Goal: Register for event/course: Sign up to attend an event or enroll in a course

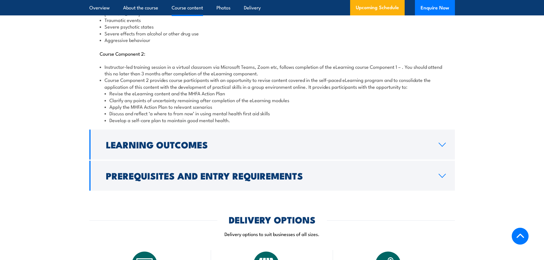
scroll to position [781, 0]
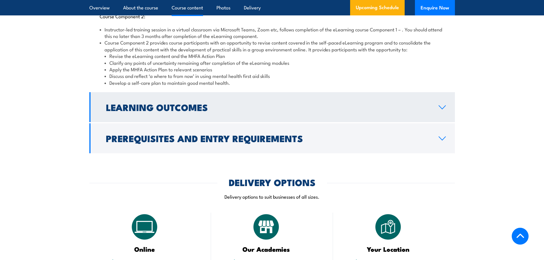
click at [443, 106] on icon at bounding box center [442, 107] width 7 height 3
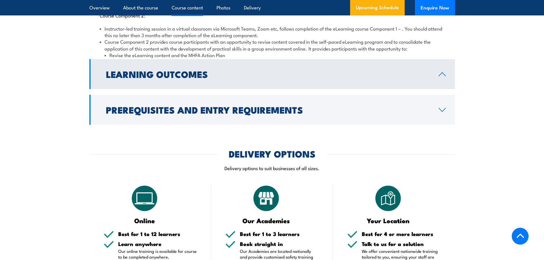
scroll to position [740, 0]
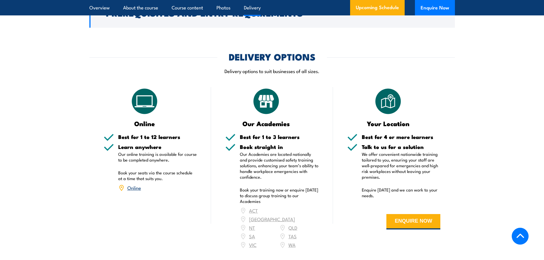
click at [134, 184] on link "Online" at bounding box center [134, 187] width 14 height 7
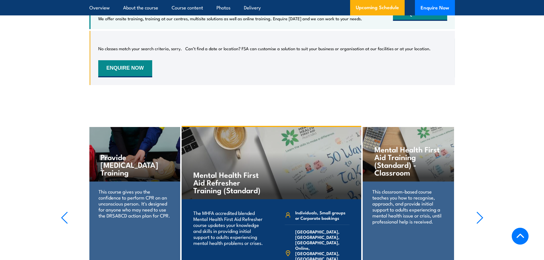
scroll to position [1298, 0]
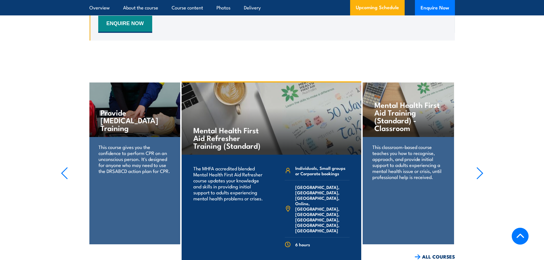
click at [480, 167] on icon "button" at bounding box center [479, 173] width 7 height 13
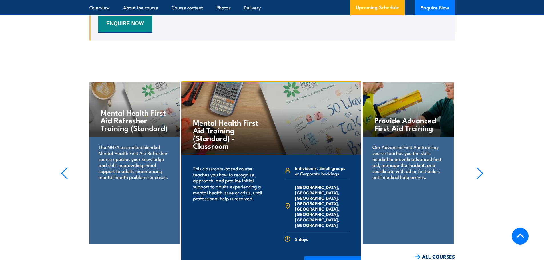
click at [480, 168] on icon "button" at bounding box center [480, 173] width 6 height 11
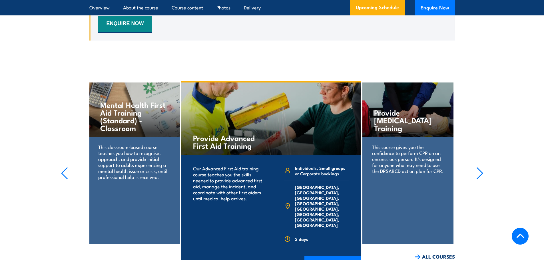
click at [480, 168] on icon "button" at bounding box center [480, 173] width 6 height 11
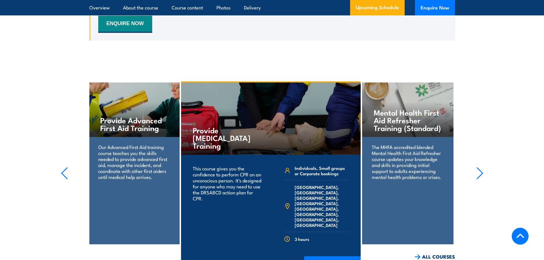
click at [480, 168] on icon "button" at bounding box center [480, 173] width 6 height 11
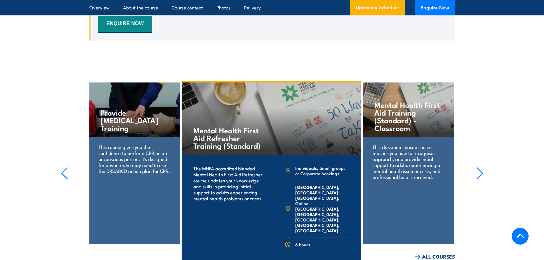
click at [412, 147] on p "This classroom-based course teaches you how to recognise, approach, and provide…" at bounding box center [408, 162] width 72 height 36
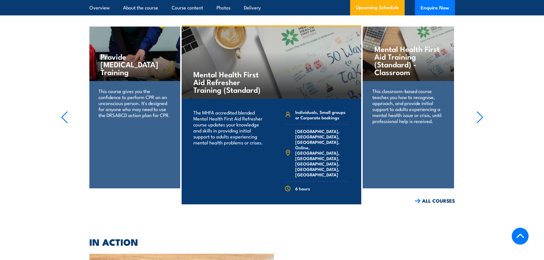
scroll to position [1349, 0]
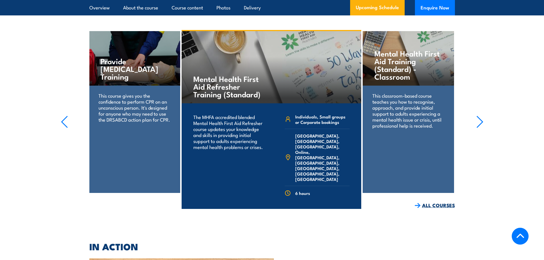
click at [429, 202] on link "ALL COURSES" at bounding box center [435, 205] width 40 height 7
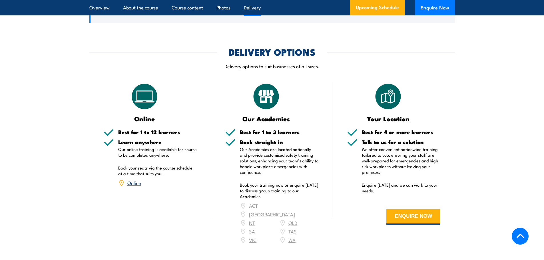
scroll to position [921, 0]
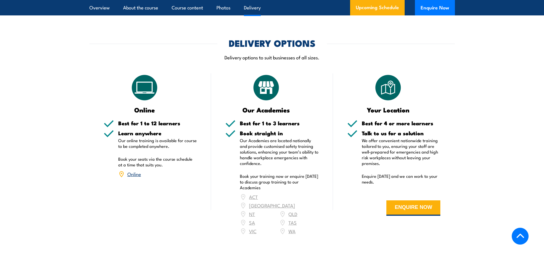
click at [135, 171] on link "Online" at bounding box center [134, 174] width 14 height 7
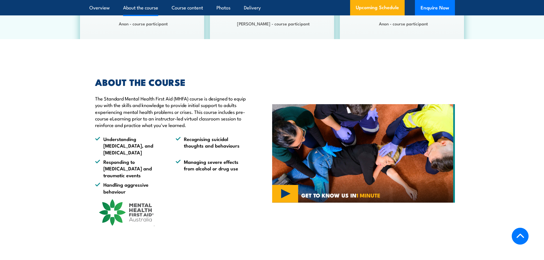
scroll to position [373, 0]
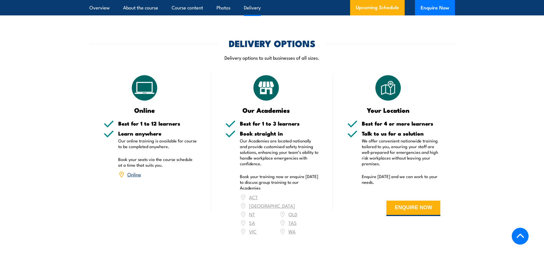
scroll to position [921, 0]
